Goal: Information Seeking & Learning: Learn about a topic

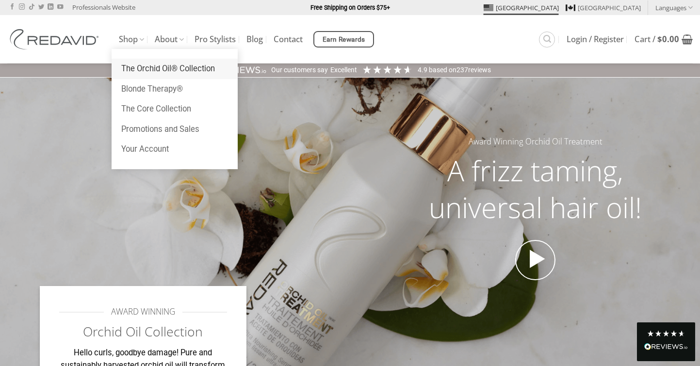
click at [158, 65] on link "The Orchid Oil® Collection" at bounding box center [175, 69] width 126 height 20
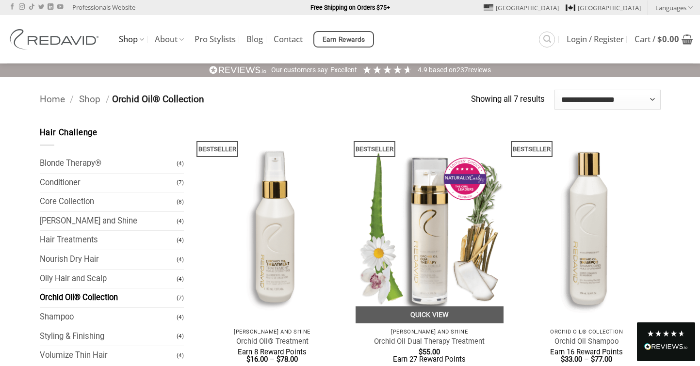
click at [420, 271] on img at bounding box center [430, 225] width 148 height 197
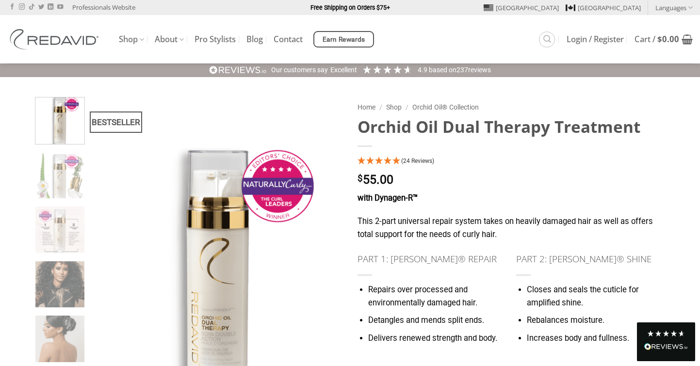
click at [428, 125] on h1 "Orchid Oil Dual Therapy Treatment" at bounding box center [508, 126] width 303 height 21
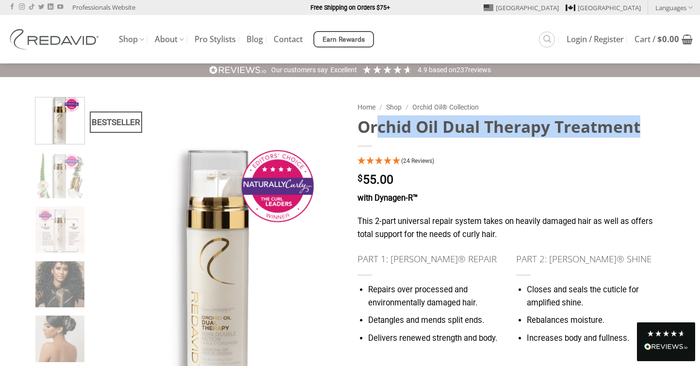
click at [428, 125] on h1 "Orchid Oil Dual Therapy Treatment" at bounding box center [508, 126] width 303 height 21
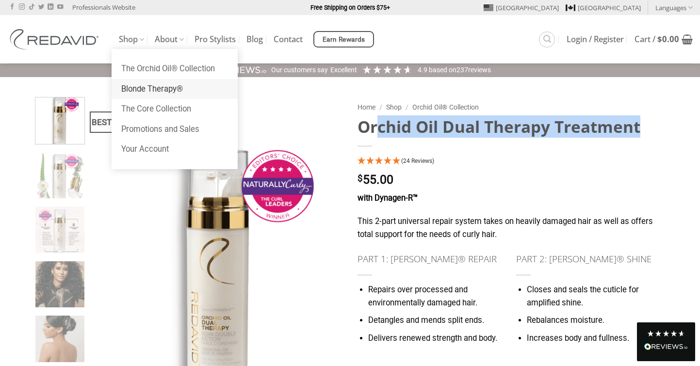
click at [140, 85] on link "Blonde Therapy®" at bounding box center [175, 89] width 126 height 20
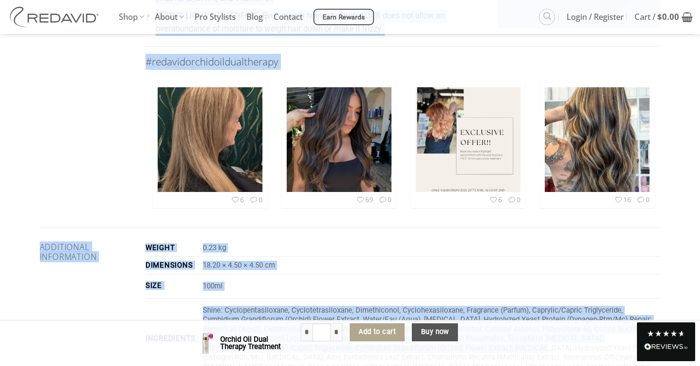
scroll to position [1782, 0]
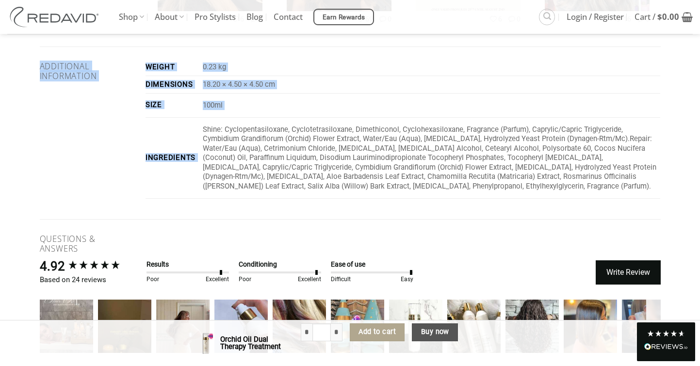
drag, startPoint x: 360, startPoint y: 125, endPoint x: 494, endPoint y: 134, distance: 134.7
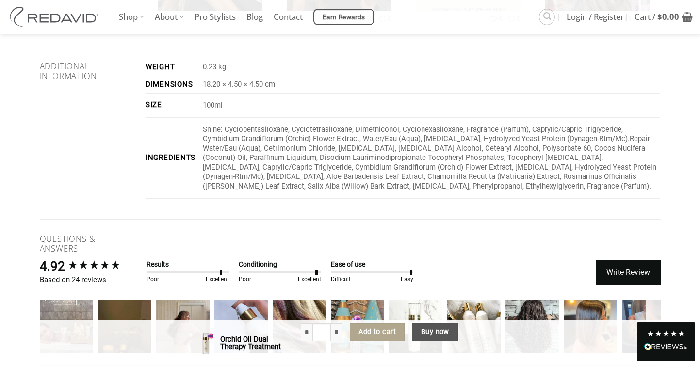
click at [457, 147] on p "Shine: Cyclopentasiloxane, Cyclotetrasiloxane, Dimethiconol, Cyclohexasiloxane,…" at bounding box center [431, 158] width 457 height 66
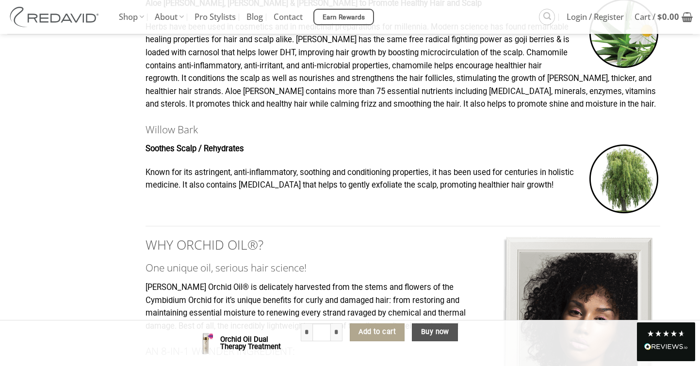
scroll to position [806, 0]
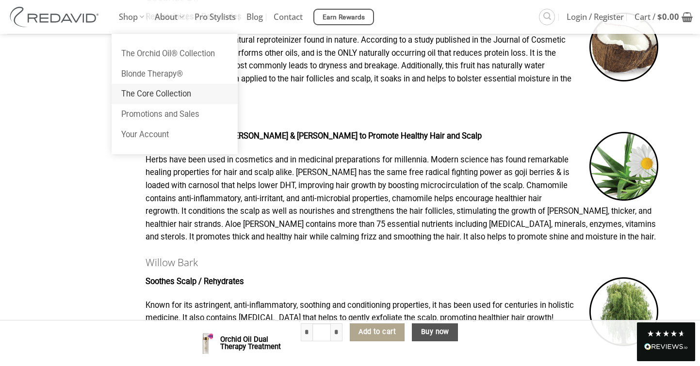
click at [152, 96] on link "The Core Collection" at bounding box center [175, 94] width 126 height 20
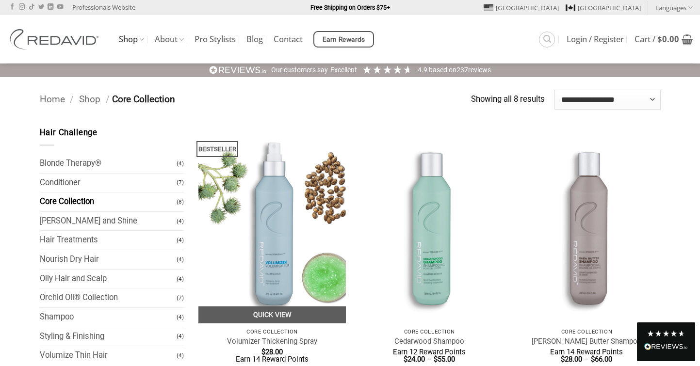
click at [275, 210] on img at bounding box center [272, 225] width 148 height 197
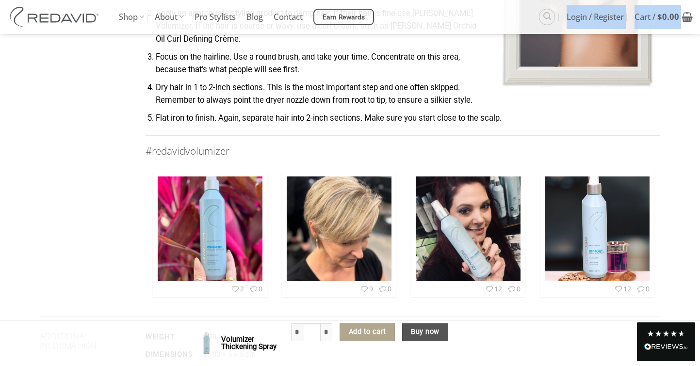
scroll to position [947, 0]
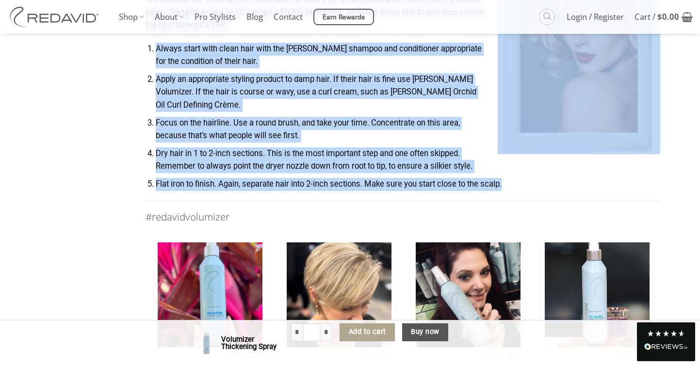
drag, startPoint x: 357, startPoint y: 125, endPoint x: 529, endPoint y: 187, distance: 183.0
copy div "Volumizer Thickening Spray (19 Reviews) $ 28.00 with Dynagen-R™ This bodifying …"
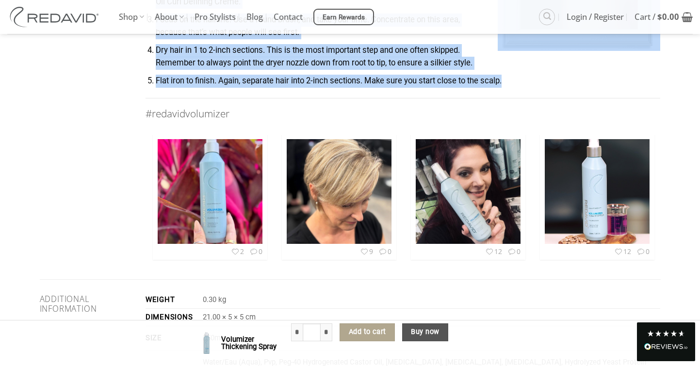
scroll to position [1059, 0]
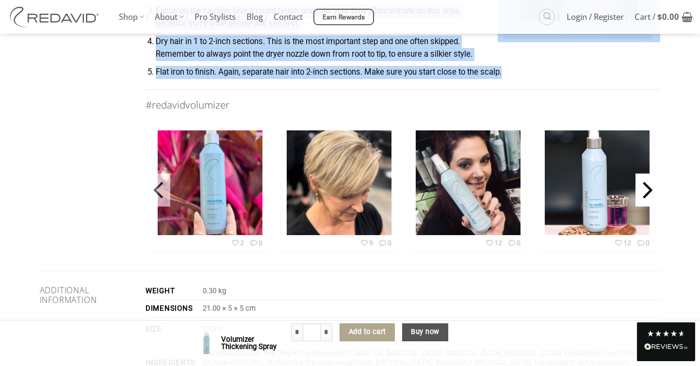
click at [647, 194] on icon "Next" at bounding box center [648, 188] width 10 height 40
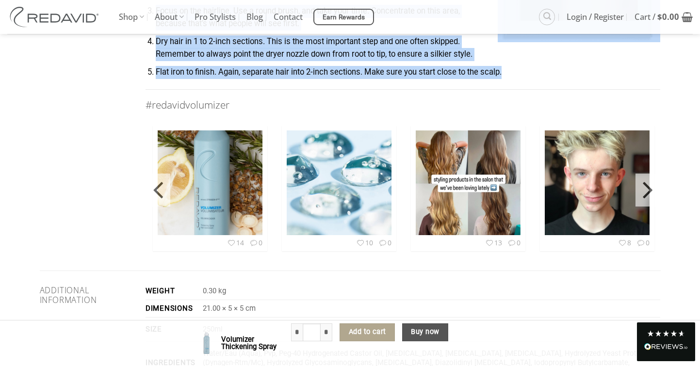
click at [647, 194] on icon "Next" at bounding box center [648, 188] width 10 height 40
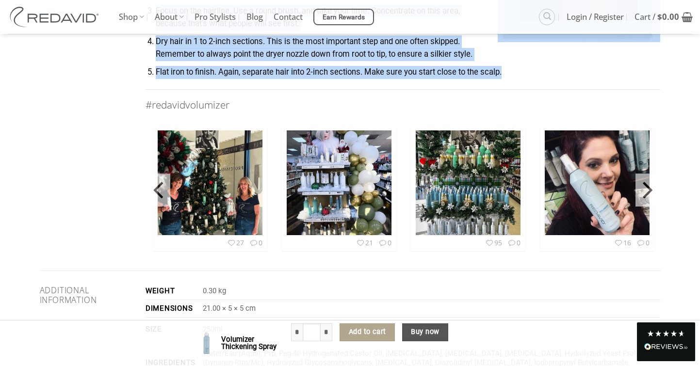
click at [647, 194] on icon "Next" at bounding box center [648, 188] width 10 height 40
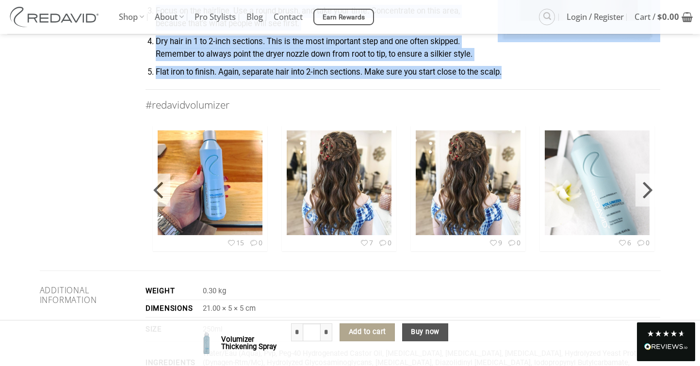
click at [647, 194] on icon "Next" at bounding box center [648, 188] width 10 height 40
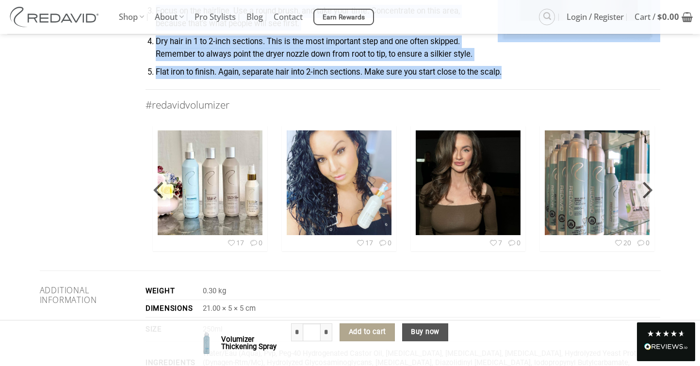
click at [647, 194] on icon "Next" at bounding box center [648, 188] width 10 height 40
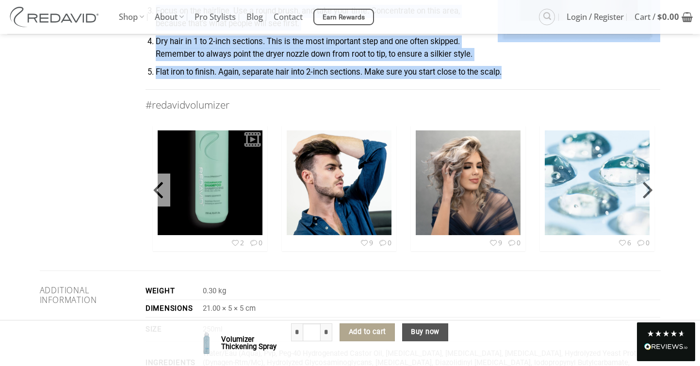
click at [647, 194] on icon "Next" at bounding box center [648, 188] width 10 height 40
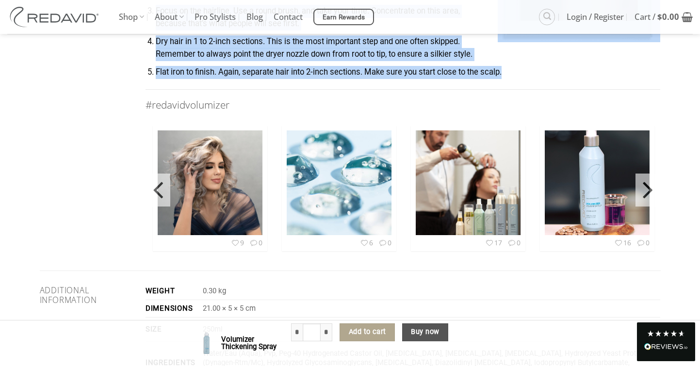
click at [647, 194] on icon "Next" at bounding box center [648, 188] width 10 height 40
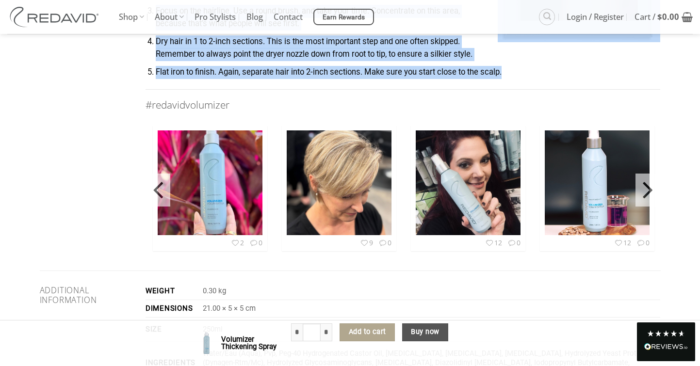
click at [647, 194] on icon "Next" at bounding box center [648, 188] width 10 height 40
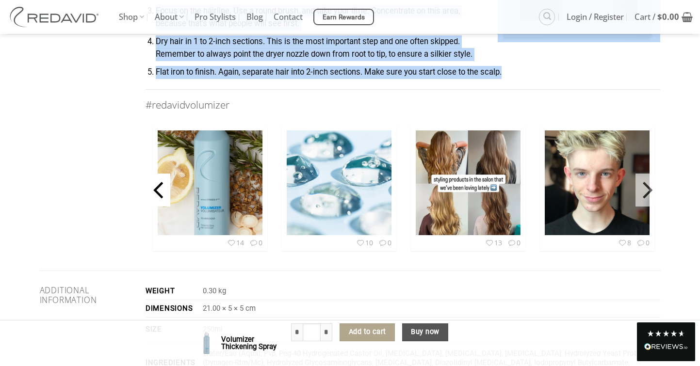
click at [162, 191] on icon "Previous" at bounding box center [158, 188] width 10 height 40
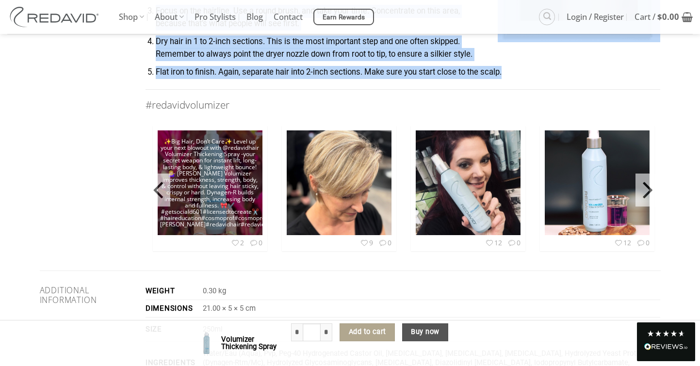
click at [201, 187] on img at bounding box center [210, 182] width 105 height 131
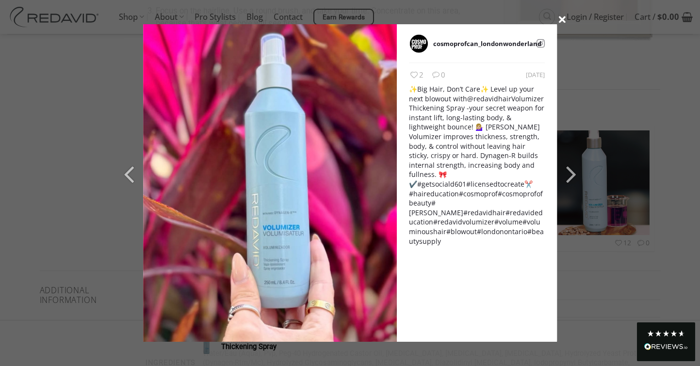
click at [561, 19] on icon at bounding box center [562, 19] width 14 height 13
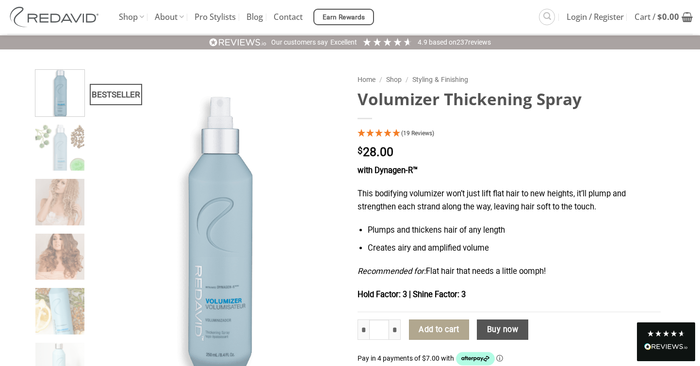
scroll to position [8, 0]
